Goal: Task Accomplishment & Management: Manage account settings

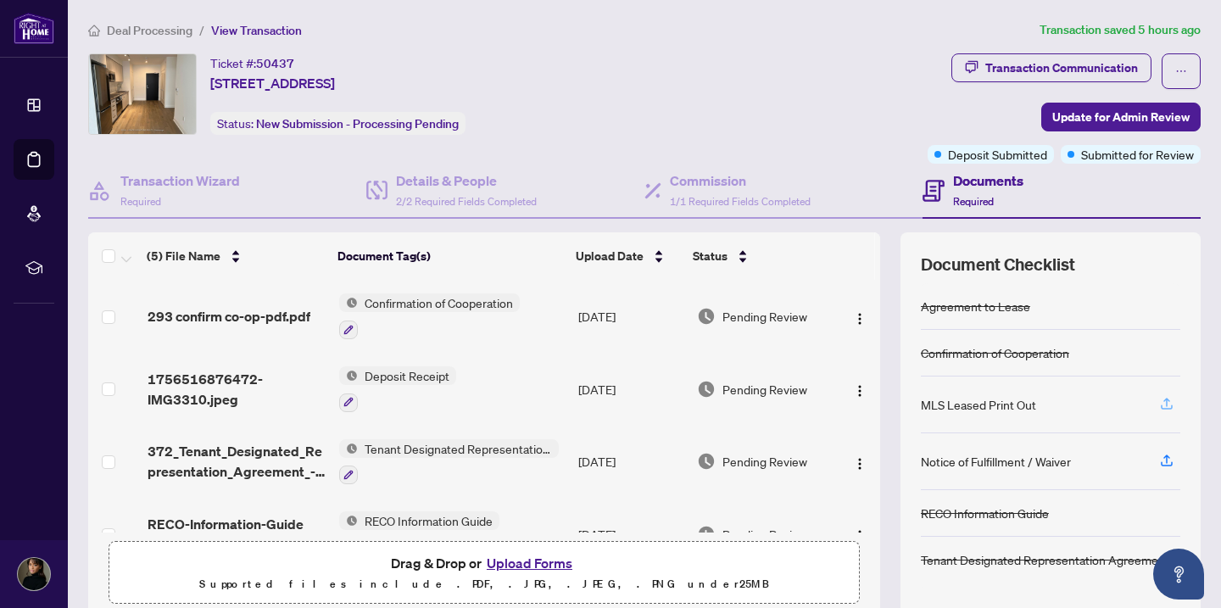
click at [1168, 404] on icon "button" at bounding box center [1166, 403] width 15 height 15
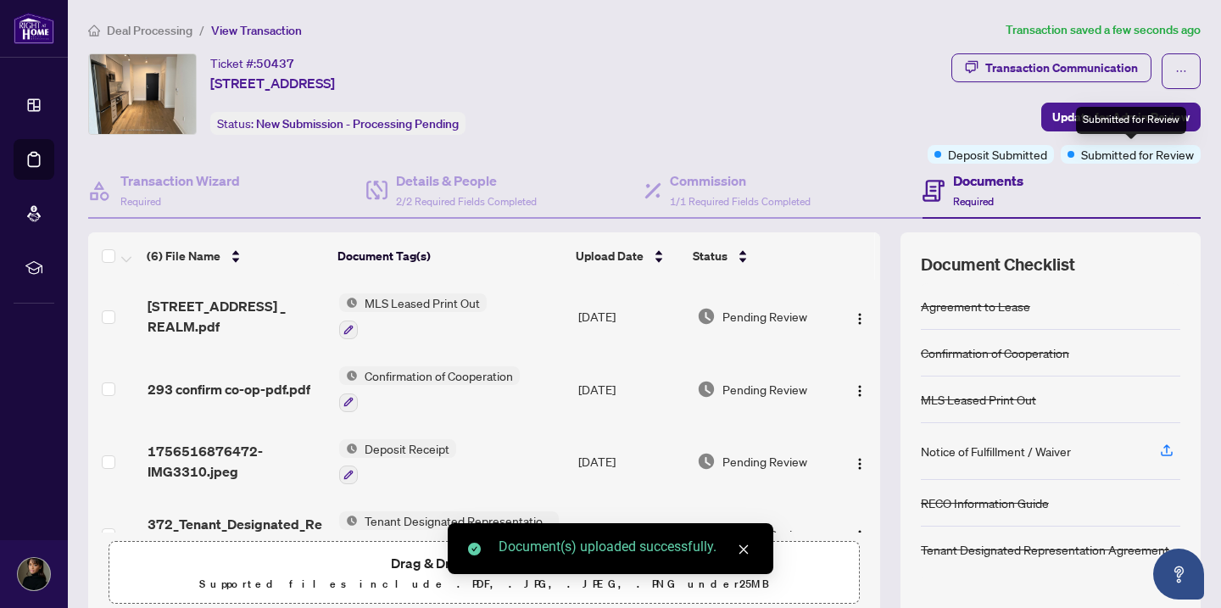
click at [1107, 117] on div "Submitted for Review" at bounding box center [1131, 120] width 110 height 27
click at [1063, 116] on span "Update for Admin Review" at bounding box center [1120, 116] width 137 height 27
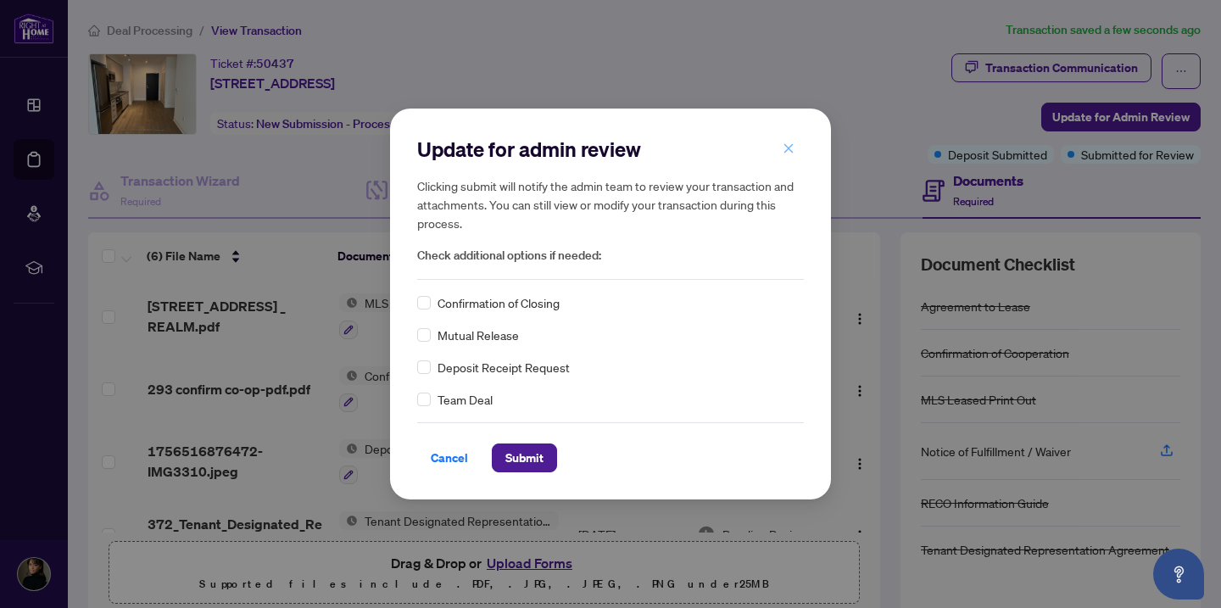
click at [778, 144] on button "button" at bounding box center [788, 148] width 34 height 29
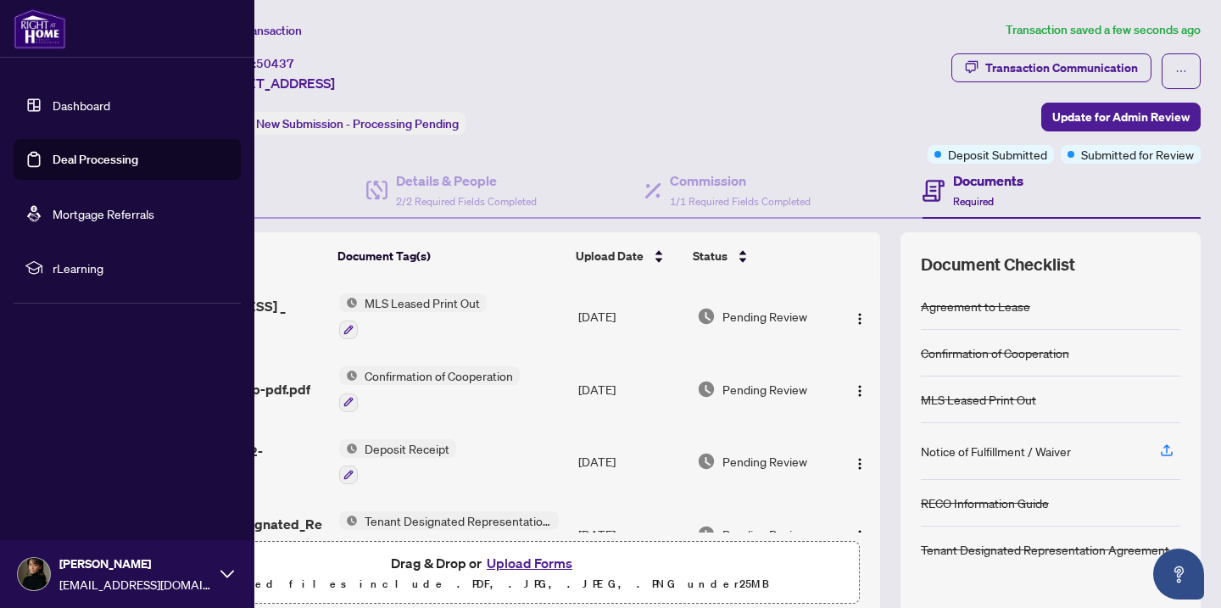
click at [53, 113] on link "Dashboard" at bounding box center [82, 104] width 58 height 15
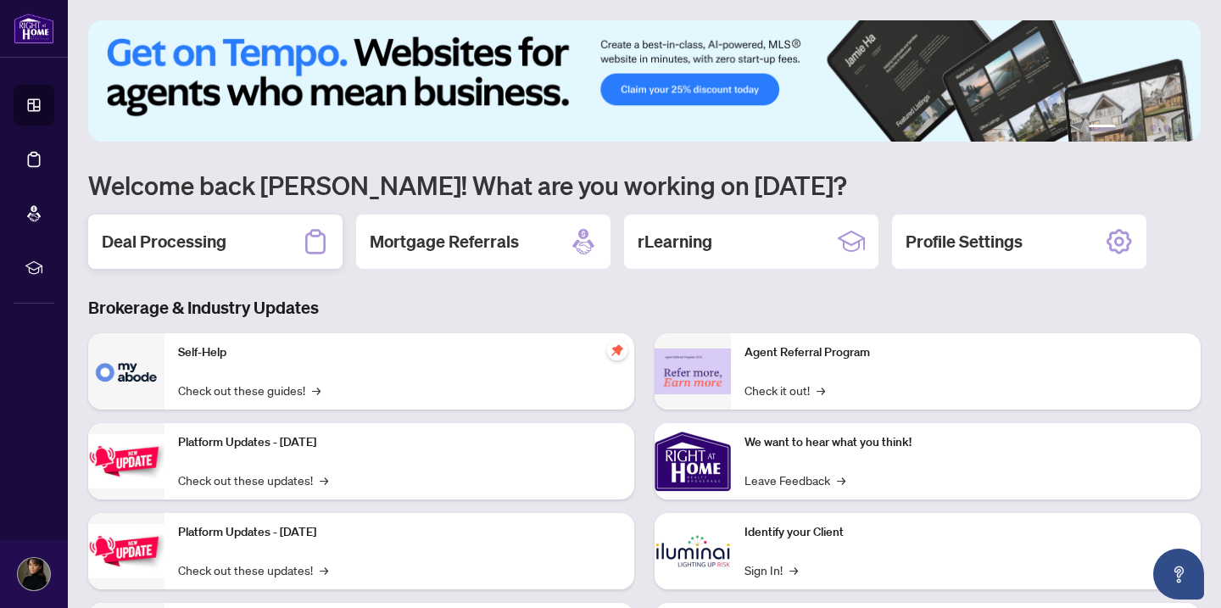
click at [293, 242] on div "Deal Processing" at bounding box center [215, 241] width 254 height 54
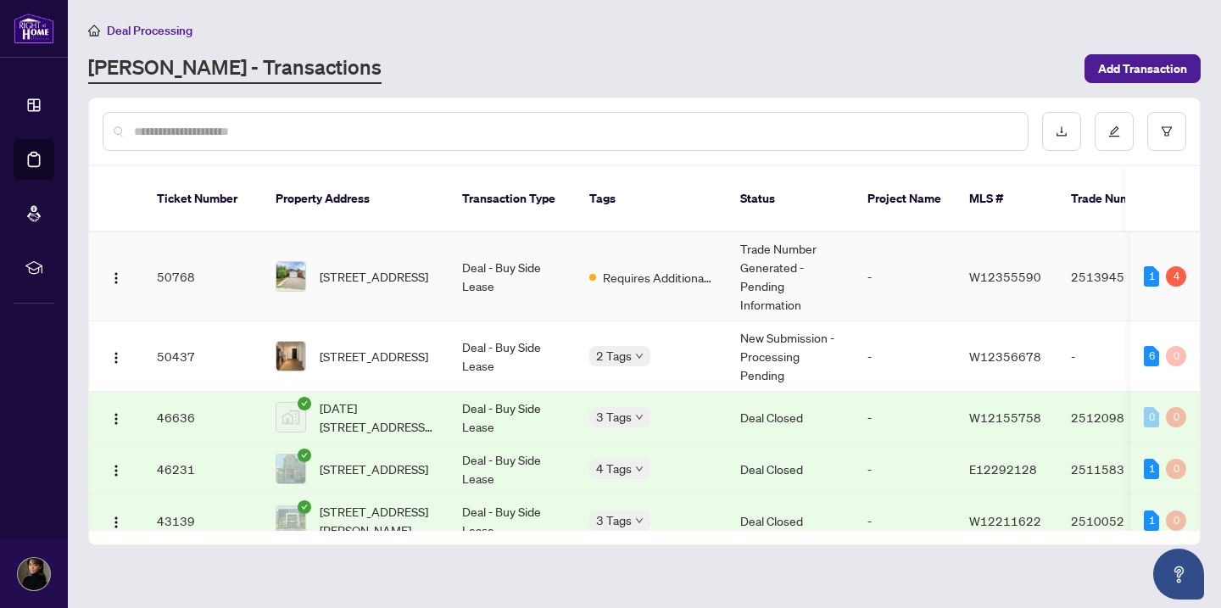
click at [669, 279] on td "Requires Additional Docs" at bounding box center [651, 276] width 151 height 89
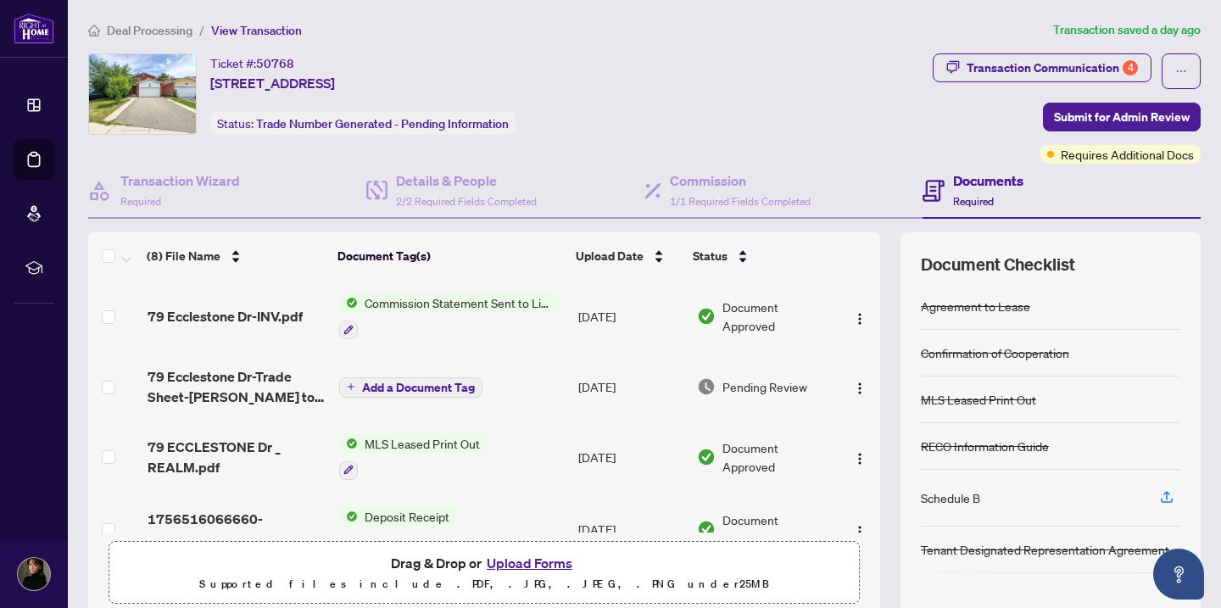
scroll to position [8, 0]
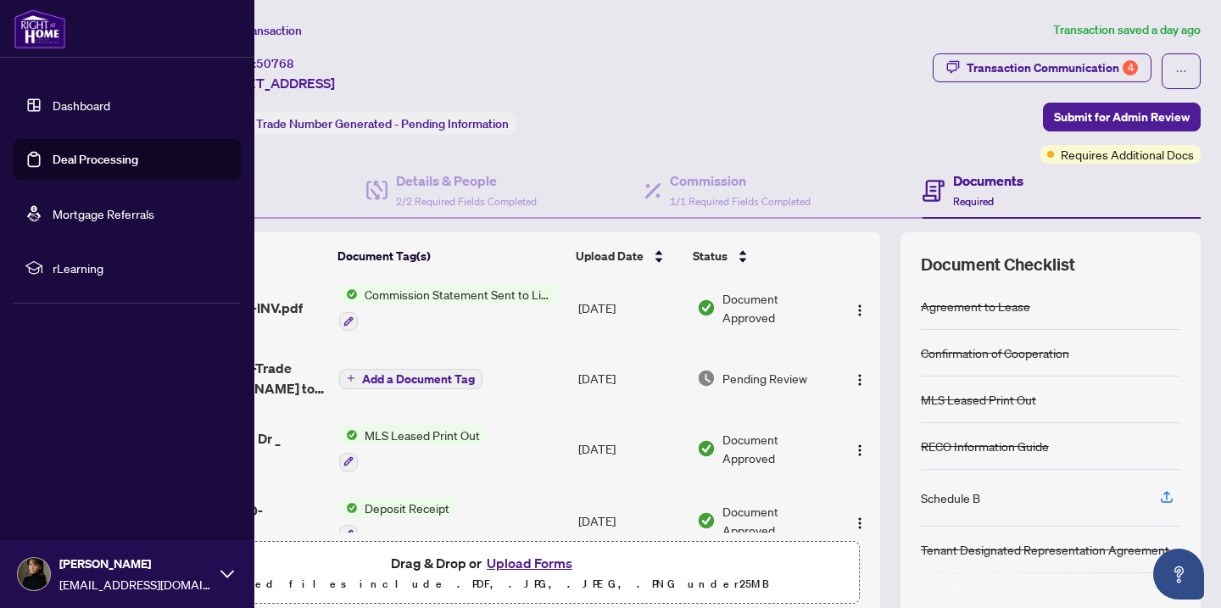
click at [68, 113] on link "Dashboard" at bounding box center [82, 104] width 58 height 15
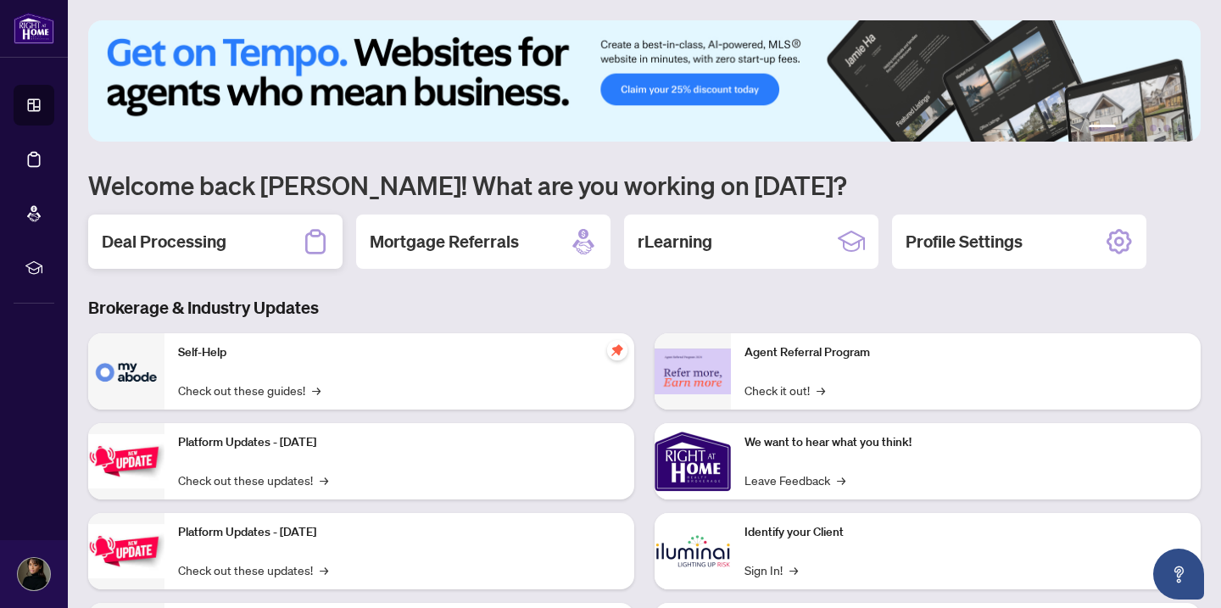
click at [287, 237] on div "Deal Processing" at bounding box center [215, 241] width 254 height 54
